Goal: Information Seeking & Learning: Find specific fact

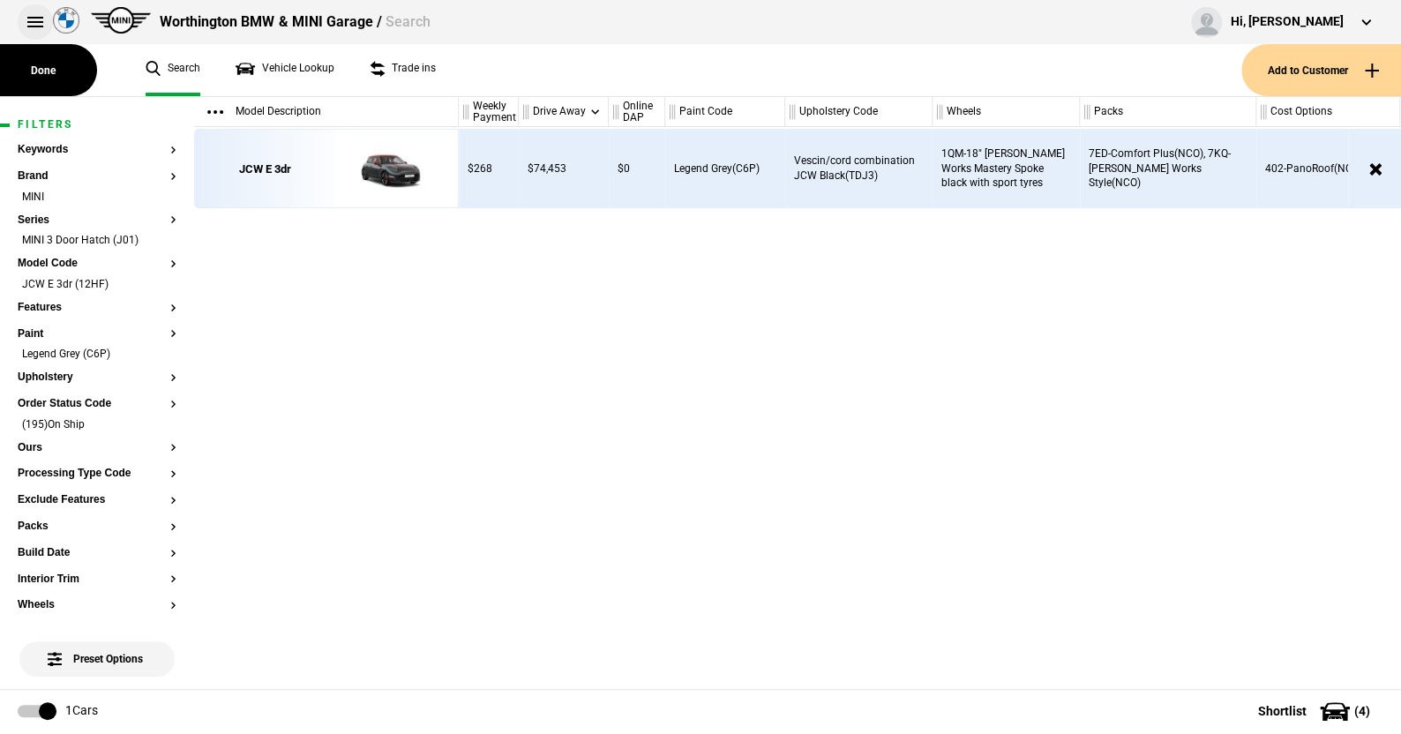
click at [28, 12] on button at bounding box center [35, 21] width 35 height 35
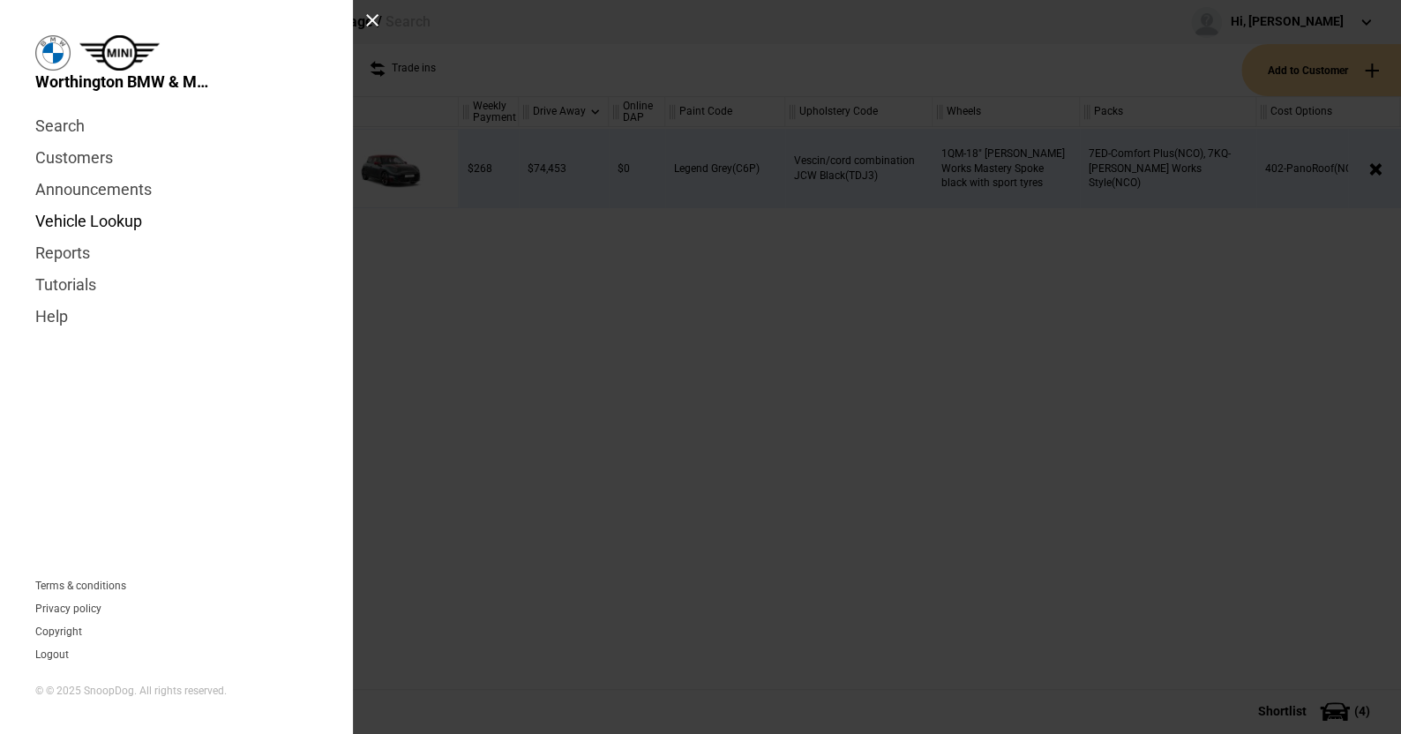
click at [75, 221] on link "Vehicle Lookup" at bounding box center [176, 222] width 282 height 32
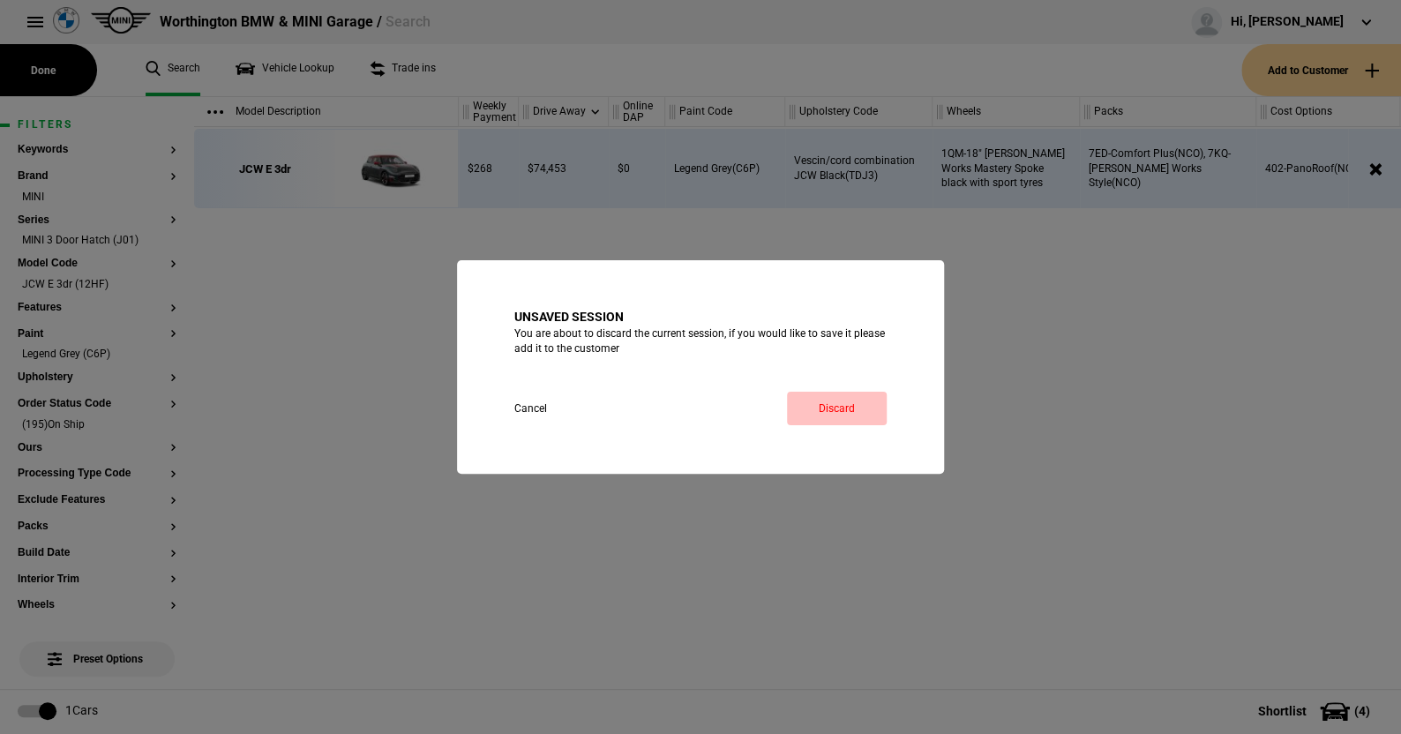
click at [861, 411] on link "Discard" at bounding box center [837, 409] width 100 height 34
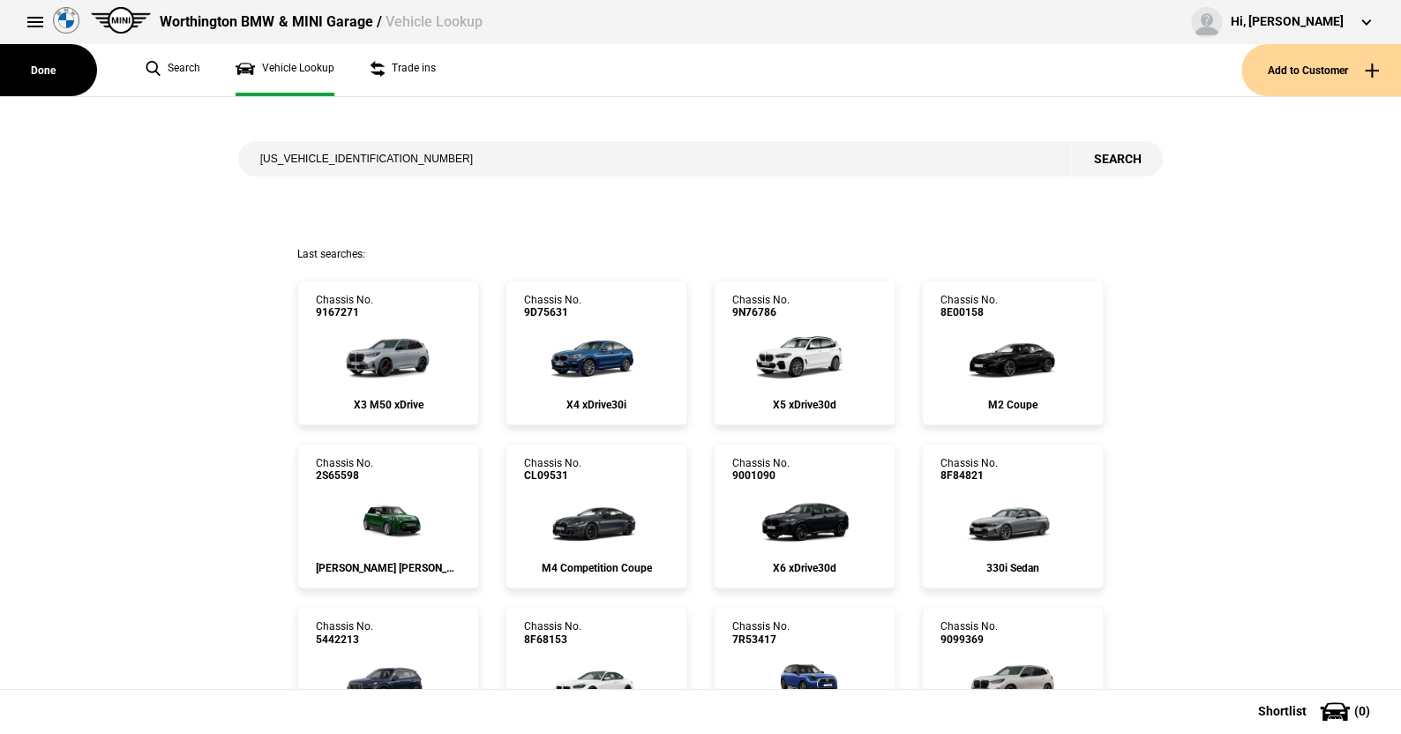
type input "WBA62DP0709T13606"
click at [1115, 156] on button "Search" at bounding box center [1117, 158] width 92 height 35
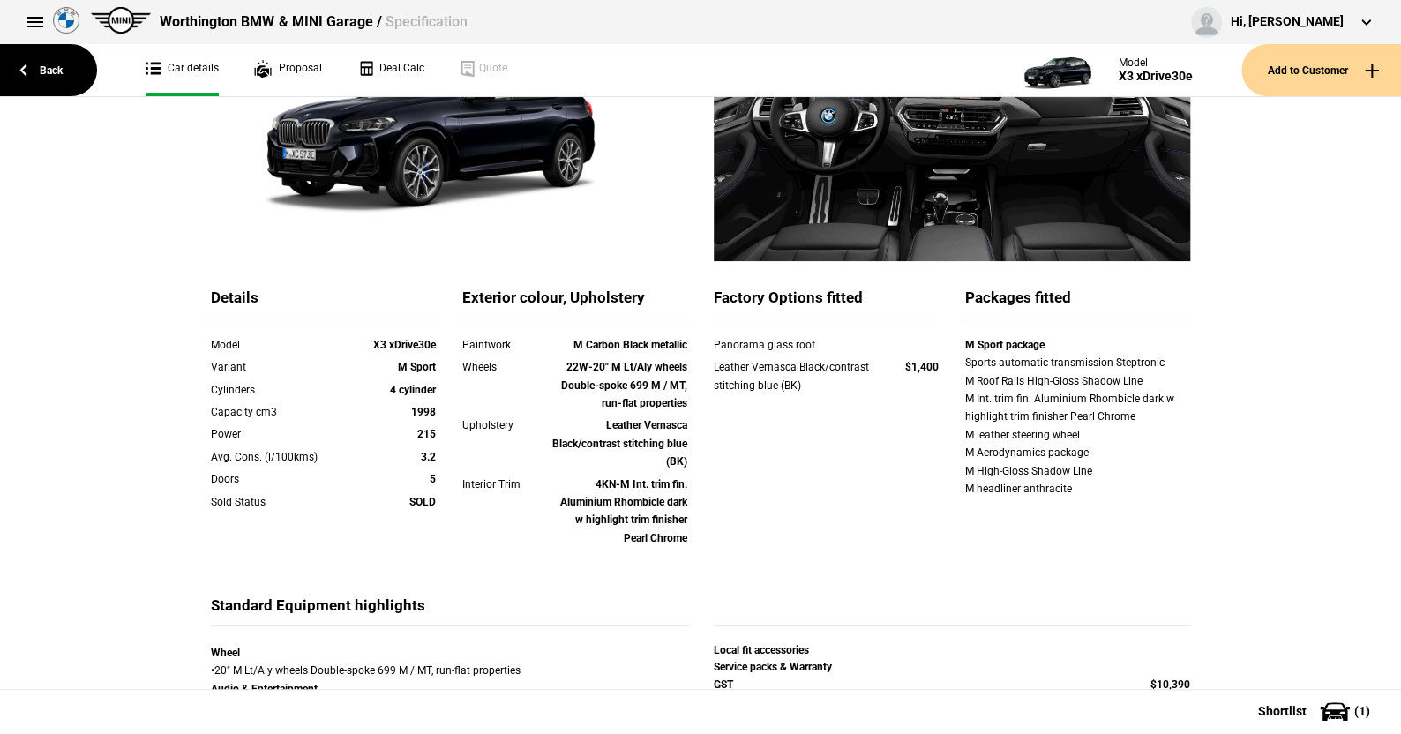
scroll to position [265, 0]
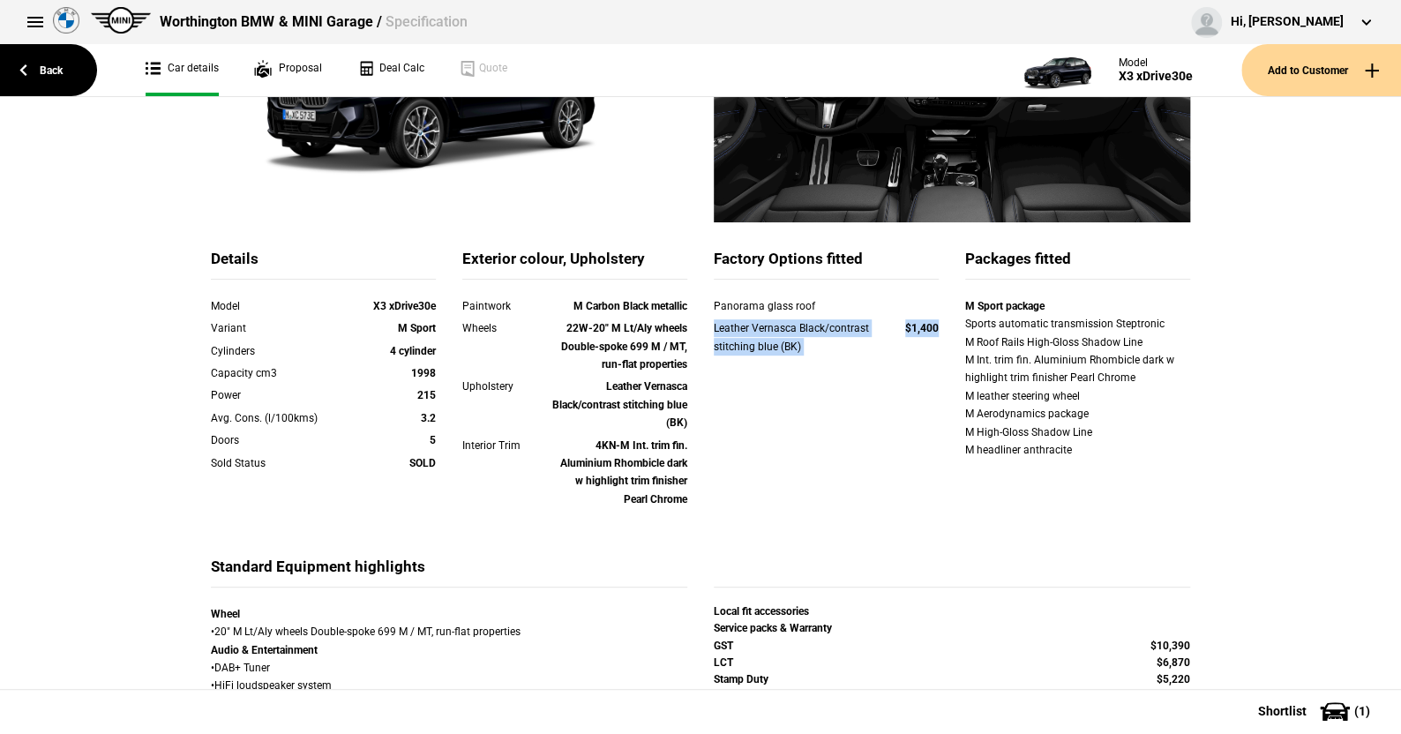
drag, startPoint x: 703, startPoint y: 333, endPoint x: 933, endPoint y: 338, distance: 229.5
click at [933, 338] on div "Leather Vernasca Black/contrast stitching blue (BK) $1,400" at bounding box center [826, 339] width 251 height 41
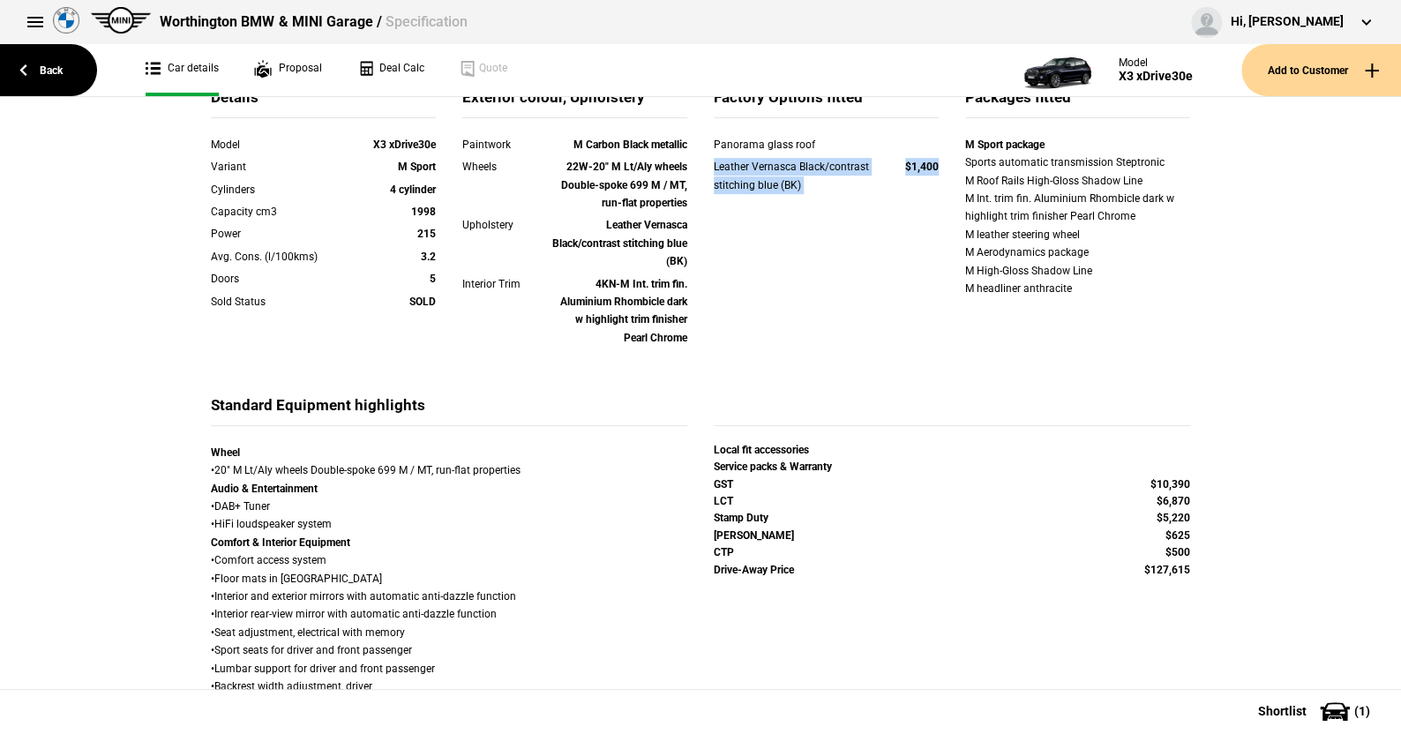
scroll to position [618, 0]
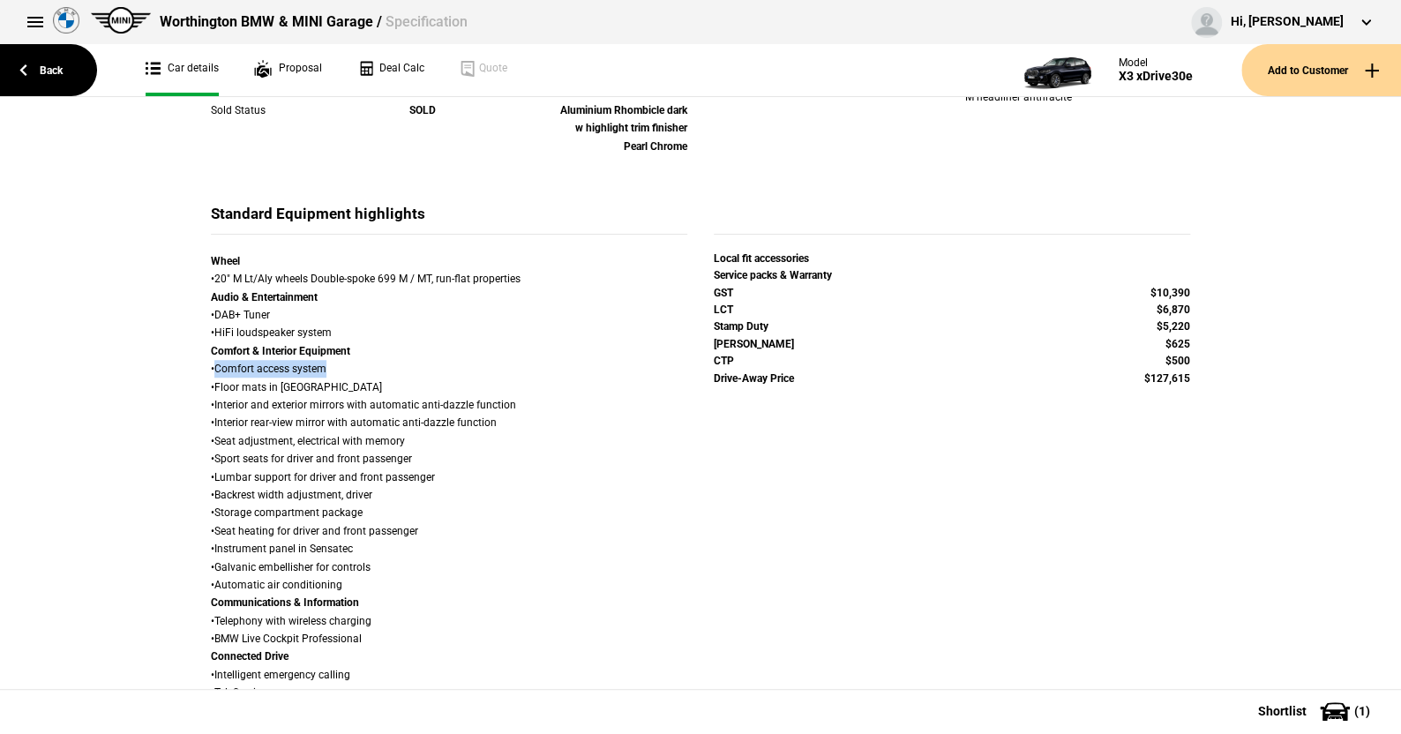
drag, startPoint x: 209, startPoint y: 367, endPoint x: 327, endPoint y: 365, distance: 118.3
click at [327, 365] on div "Wheel • 20" M Lt/Aly wheels Double-spoke 699 M / MT, run-flat properties Audio …" at bounding box center [449, 729] width 477 height 954
copy div "Comfort access system"
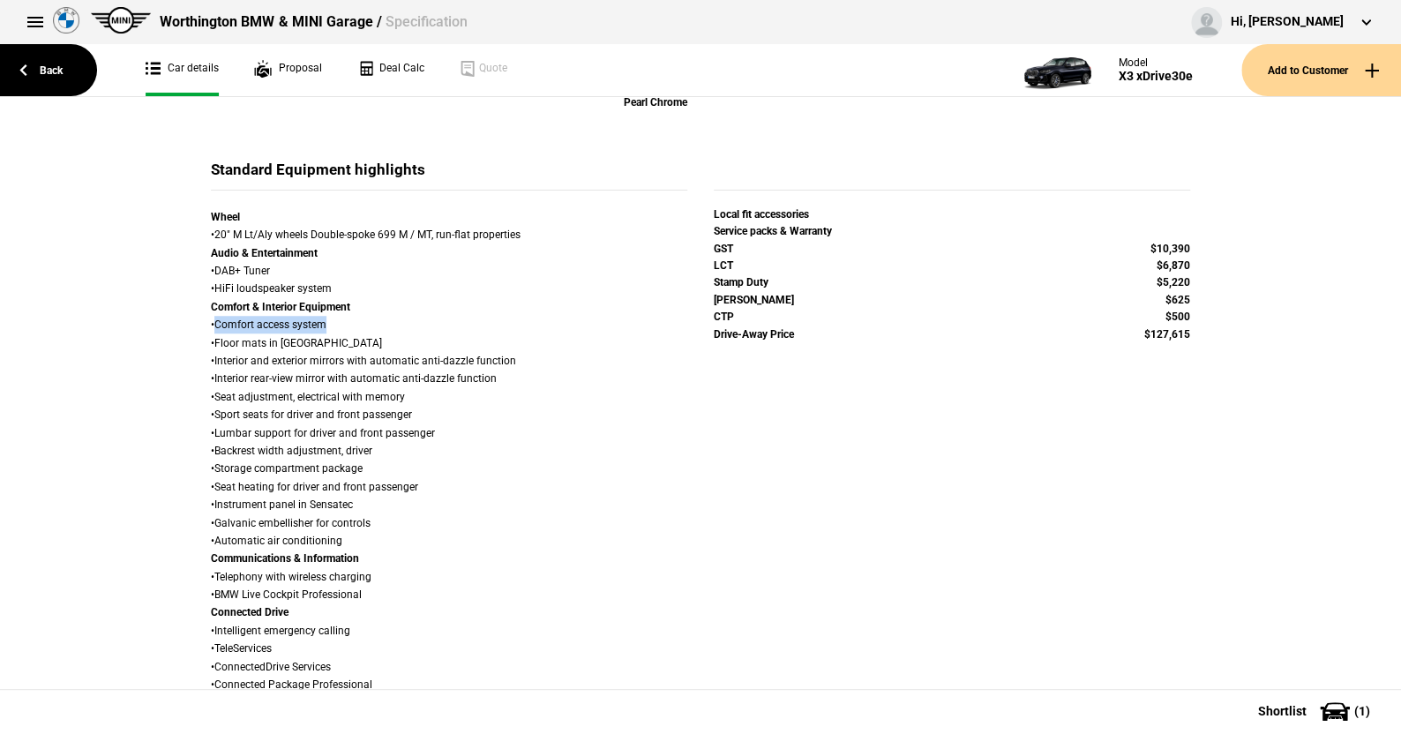
scroll to position [706, 0]
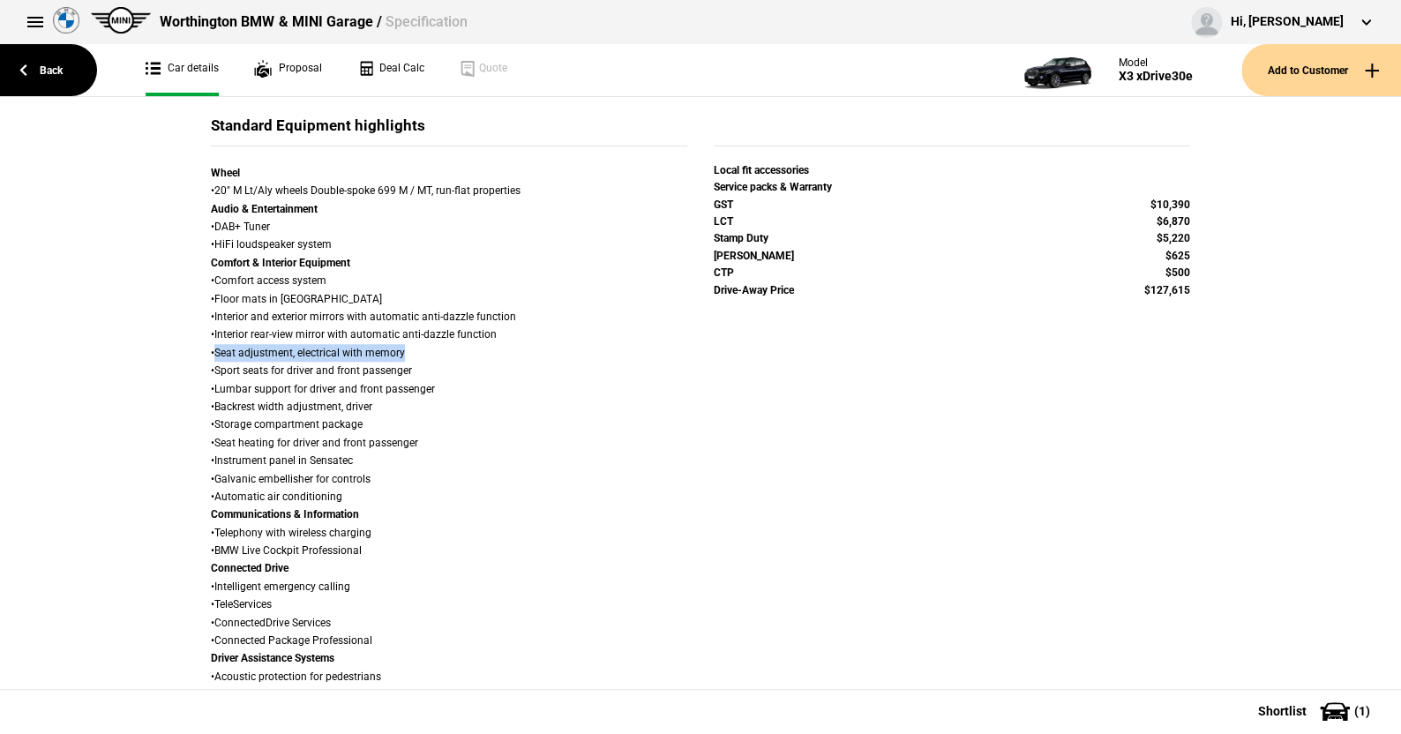
drag, startPoint x: 208, startPoint y: 351, endPoint x: 342, endPoint y: 355, distance: 133.3
click at [394, 355] on div "Wheel • 20" M Lt/Aly wheels Double-spoke 699 M / MT, run-flat properties Audio …" at bounding box center [449, 641] width 477 height 954
copy div "Seat adjustment, electrical with memor"
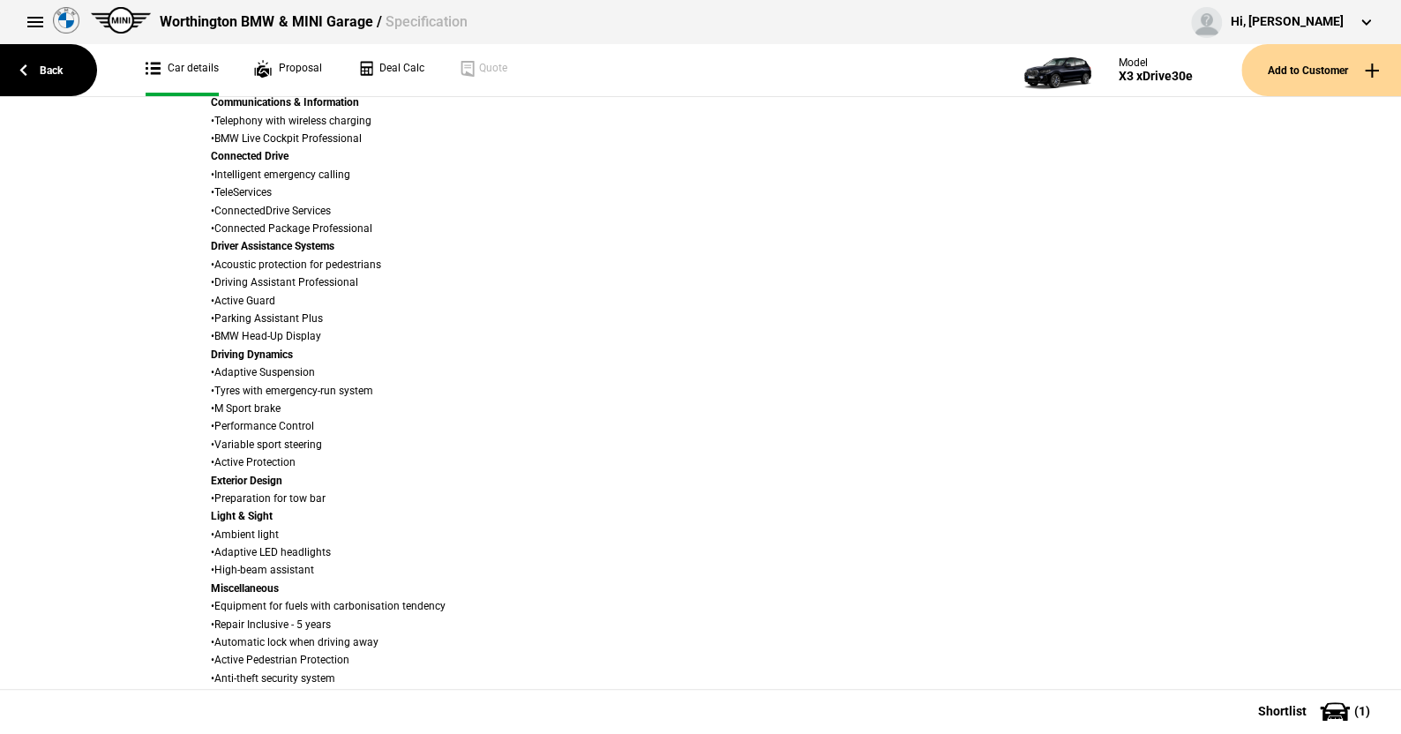
scroll to position [1147, 0]
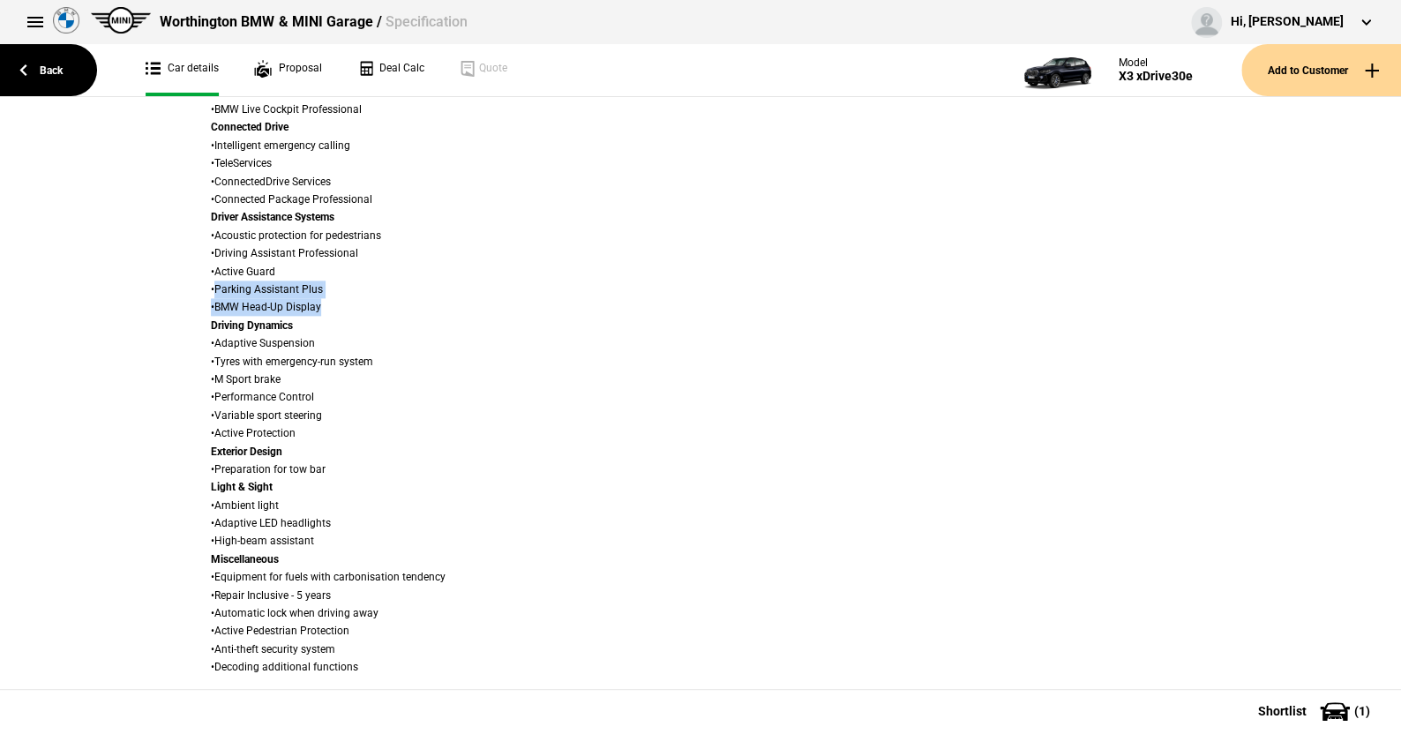
drag, startPoint x: 211, startPoint y: 286, endPoint x: 324, endPoint y: 306, distance: 114.8
click at [324, 306] on div "Wheel • 20" M Lt/Aly wheels Double-spoke 699 M / MT, run-flat properties Audio …" at bounding box center [449, 200] width 477 height 954
copy div "Parking Assistant Plus • BMW Head-Up Display"
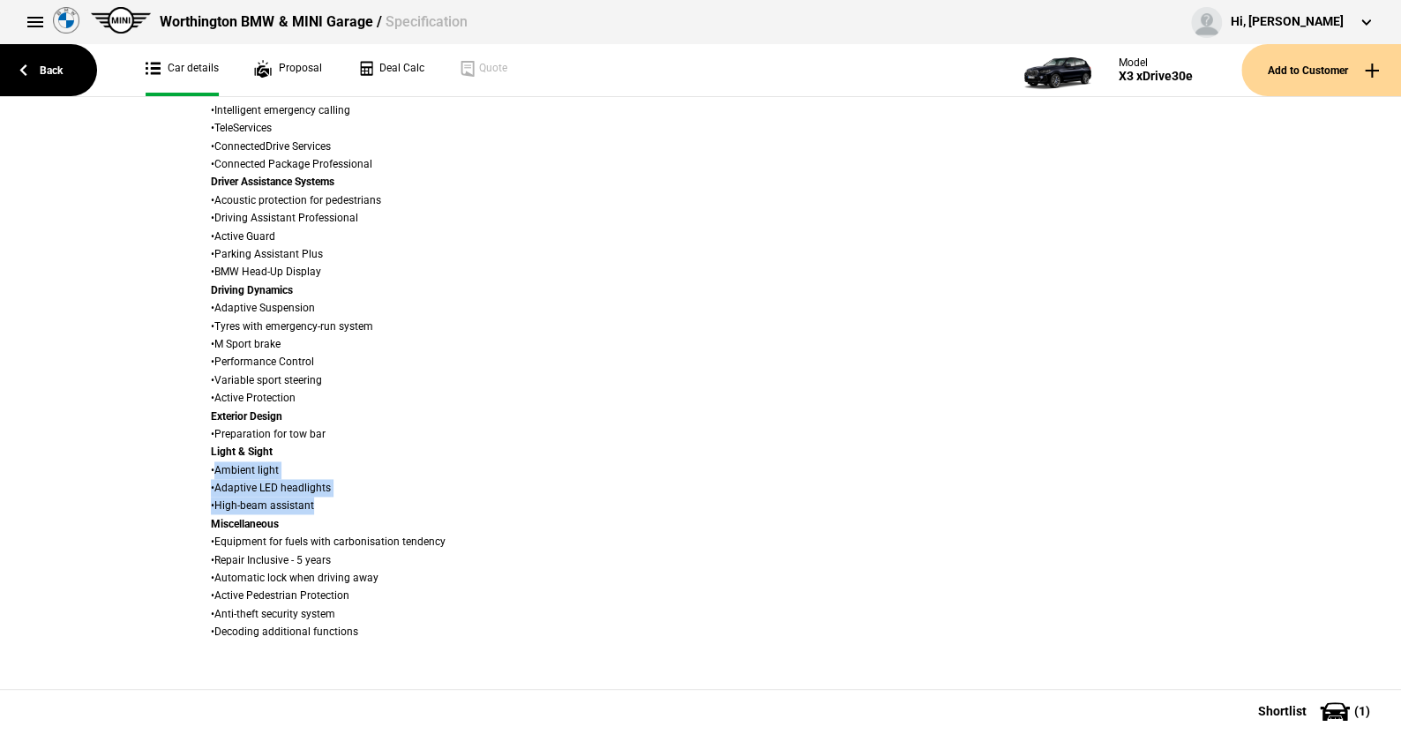
drag, startPoint x: 209, startPoint y: 468, endPoint x: 347, endPoint y: 511, distance: 144.3
click at [347, 511] on div "Wheel • 20" M Lt/Aly wheels Double-spoke 699 M / MT, run-flat properties Audio …" at bounding box center [449, 165] width 477 height 954
copy div "Ambient light • Adaptive LED headlights • High-beam assistant"
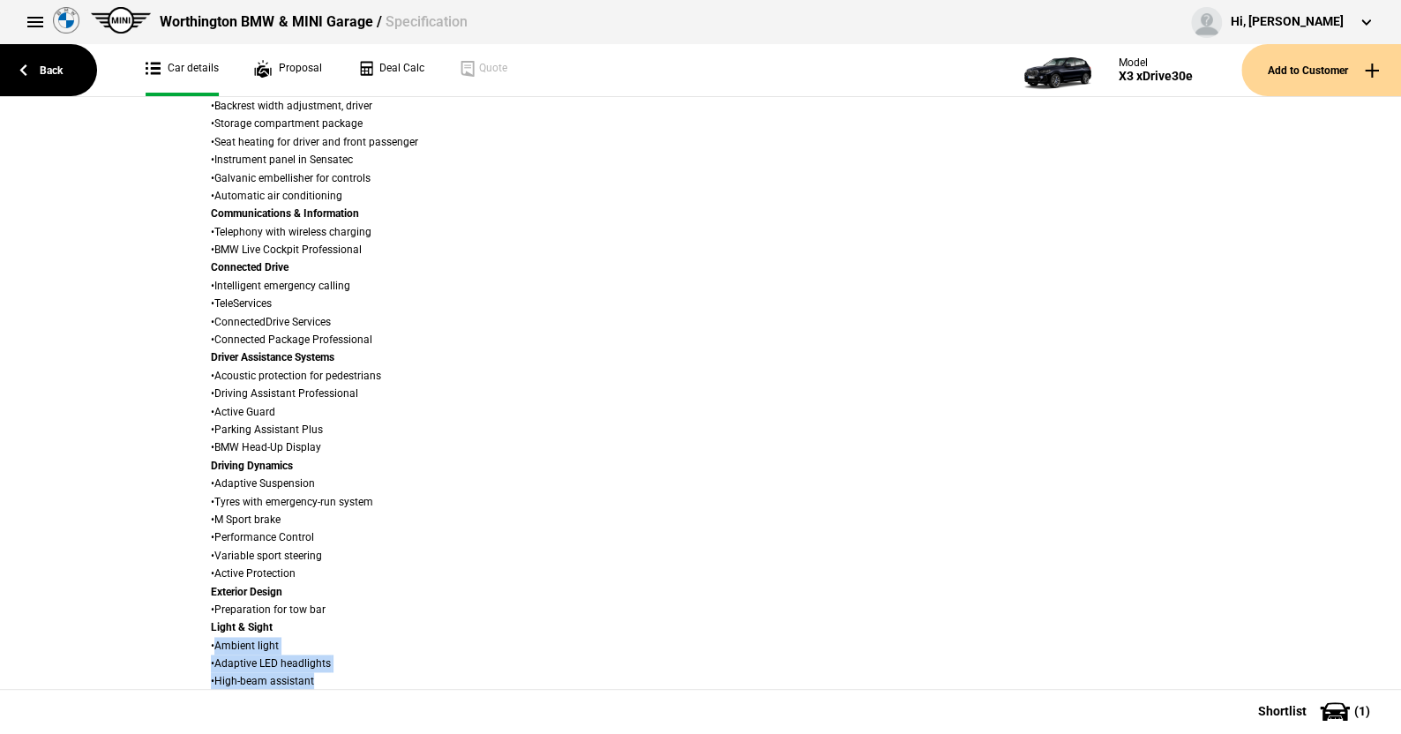
scroll to position [1006, 0]
drag, startPoint x: 353, startPoint y: 394, endPoint x: 214, endPoint y: 397, distance: 139.5
click at [214, 397] on div "Wheel • 20" M Lt/Aly wheels Double-spoke 699 M / MT, run-flat properties Audio …" at bounding box center [449, 341] width 477 height 954
copy div "Driving Assistant Professional"
